Goal: Find specific page/section: Find specific page/section

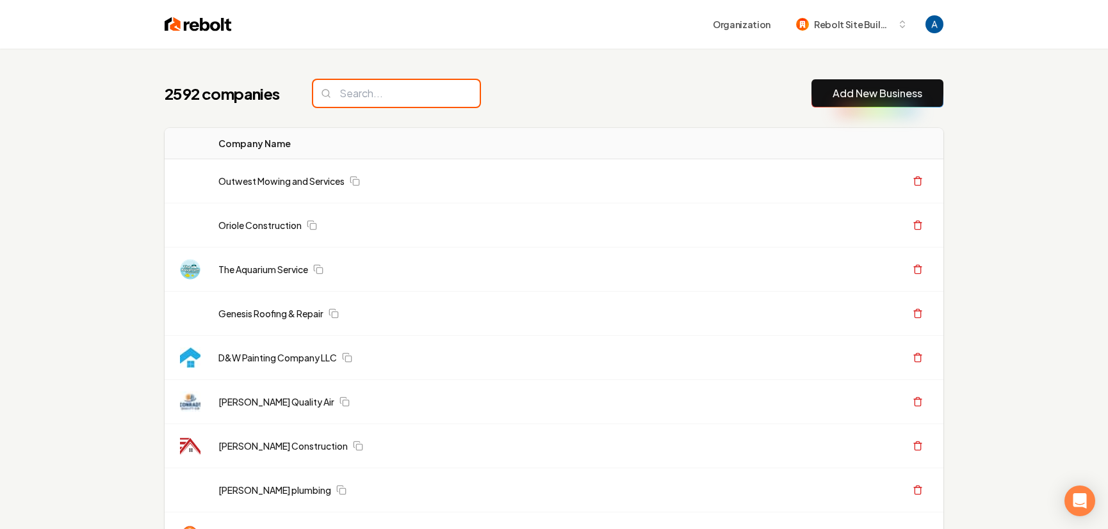
click at [394, 101] on input "search" at bounding box center [396, 93] width 166 height 27
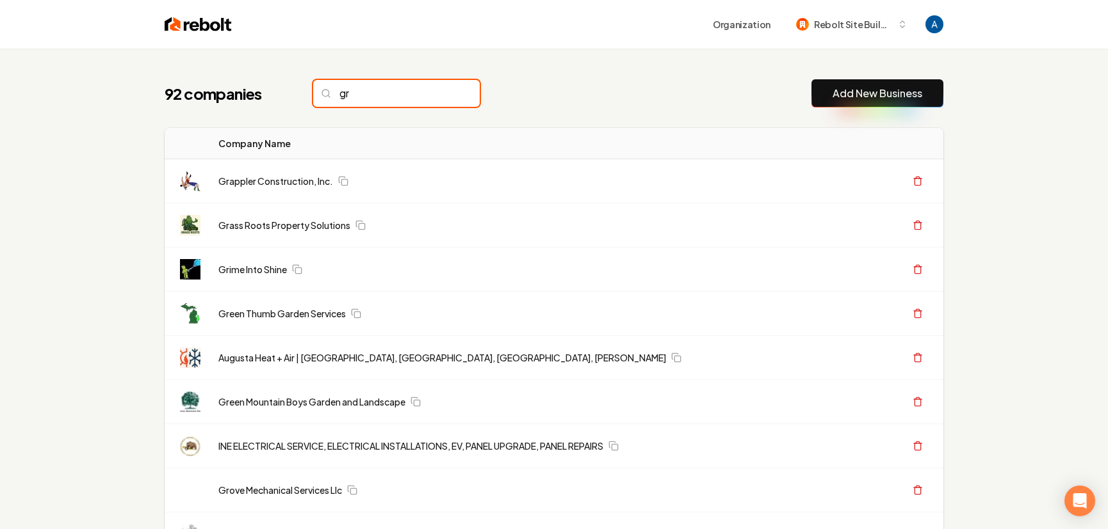
type input "g"
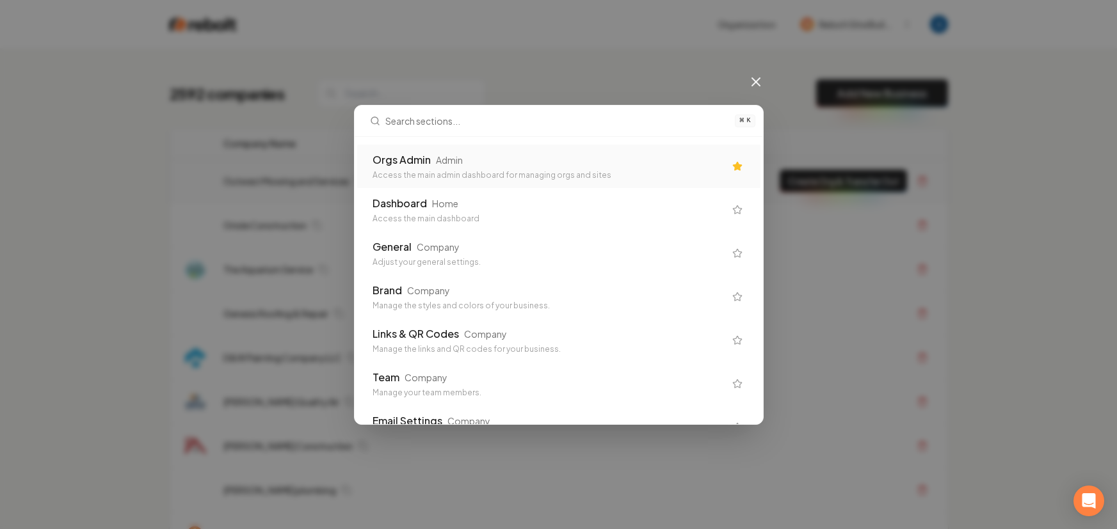
click at [502, 181] on div "Orgs Admin Admin Access the main admin dashboard for managing orgs and sites" at bounding box center [558, 167] width 403 height 44
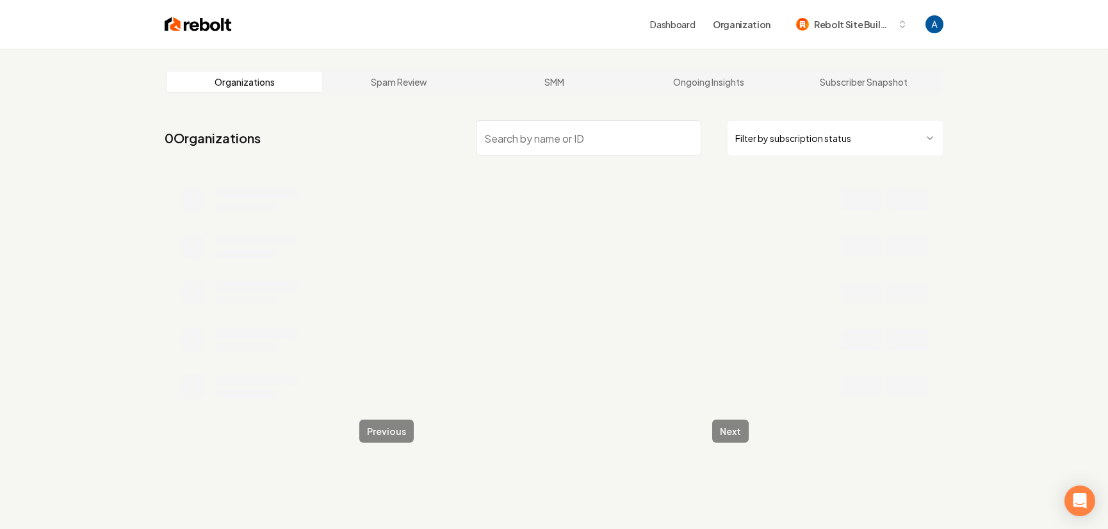
click at [527, 154] on input "search" at bounding box center [588, 138] width 225 height 36
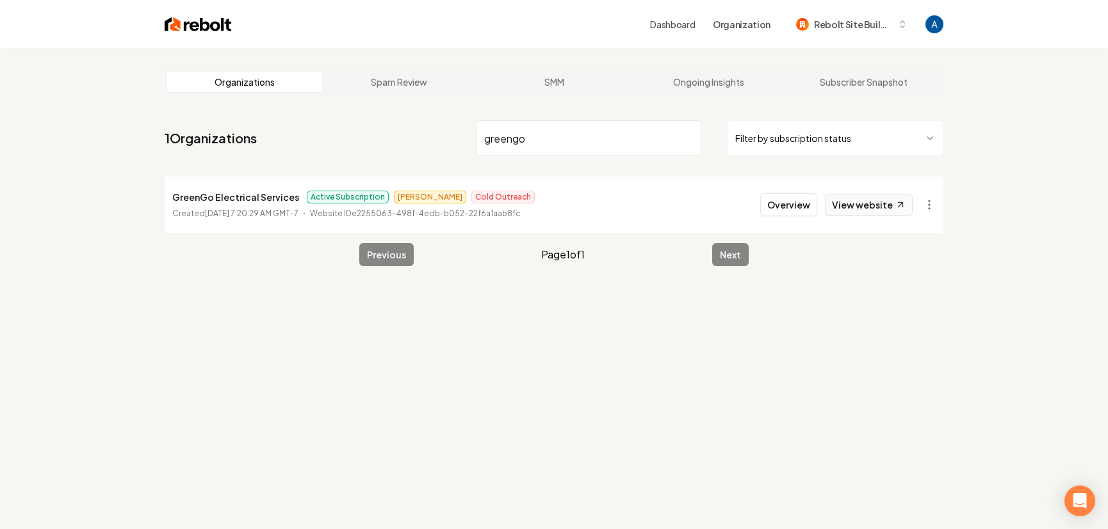
type input "greengo"
click at [874, 211] on link "View website" at bounding box center [869, 205] width 88 height 22
